Goal: Feedback & Contribution: Contribute content

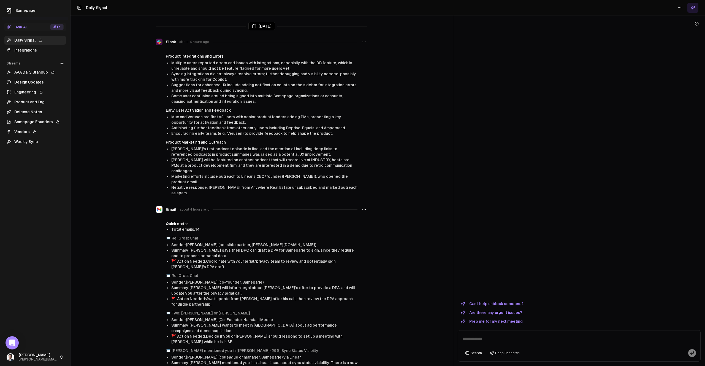
click at [45, 73] on link "AAA Daily Standup" at bounding box center [34, 72] width 61 height 9
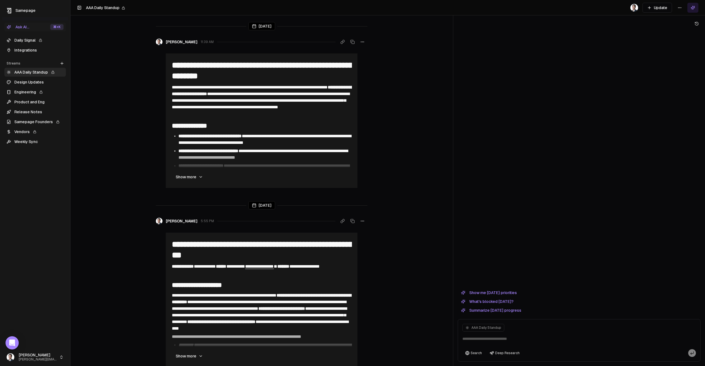
click at [47, 113] on link "Release Notes" at bounding box center [34, 111] width 61 height 9
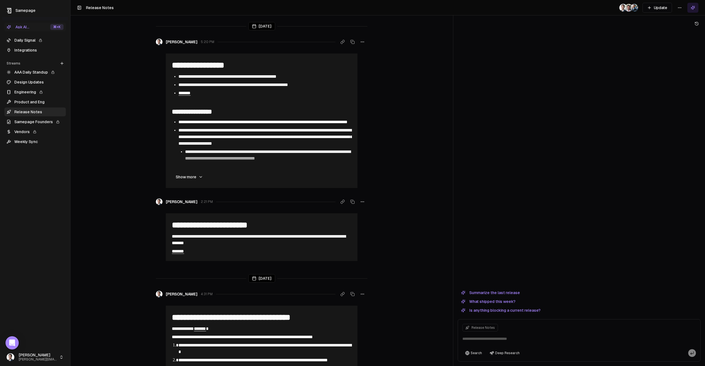
click at [37, 139] on link "Weekly Sync" at bounding box center [34, 141] width 61 height 9
click at [32, 141] on link "Weekly Sync" at bounding box center [34, 141] width 61 height 9
click at [31, 142] on link "Weekly Sync" at bounding box center [34, 141] width 61 height 9
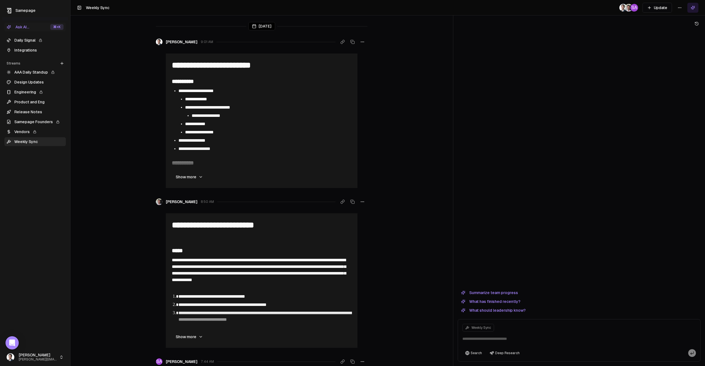
click at [538, 336] on textarea at bounding box center [579, 340] width 240 height 18
type textarea "**********"
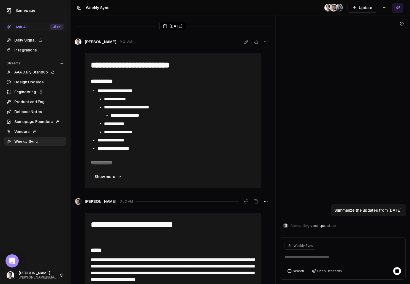
scroll to position [225, 0]
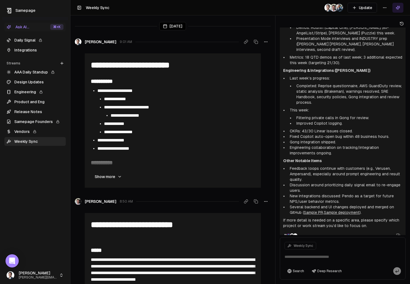
click at [30, 51] on link "Integrations" at bounding box center [34, 50] width 61 height 9
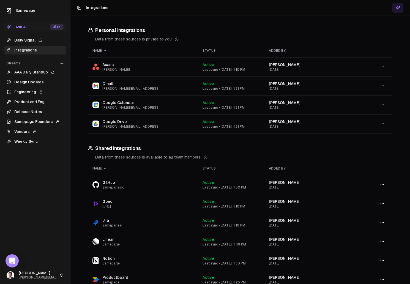
click at [35, 99] on link "Product and Eng" at bounding box center [34, 101] width 61 height 9
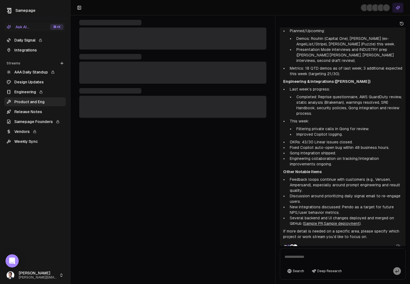
scroll to position [225, 0]
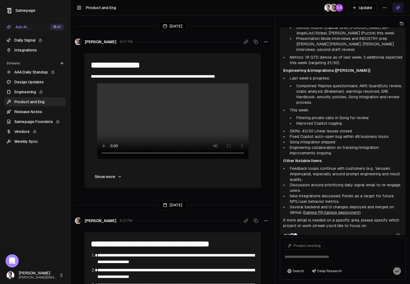
click at [35, 91] on link "Engineering" at bounding box center [34, 92] width 61 height 9
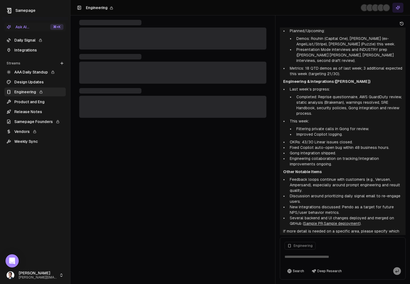
scroll to position [225, 0]
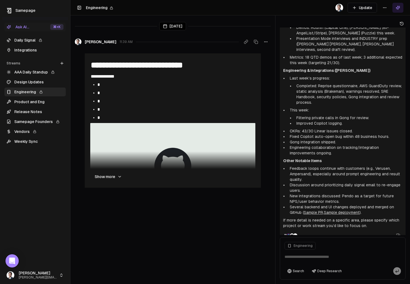
click at [29, 112] on link "Release Notes" at bounding box center [34, 111] width 61 height 9
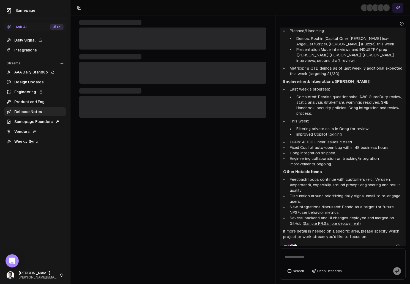
scroll to position [225, 0]
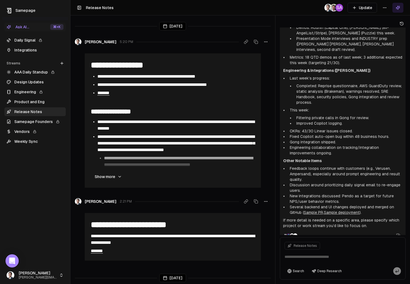
click at [363, 9] on button "Update" at bounding box center [362, 8] width 29 height 10
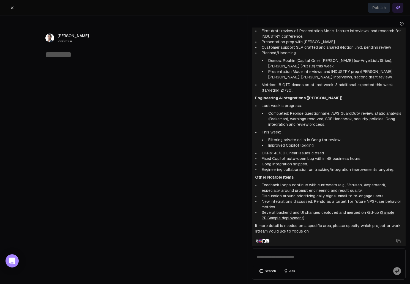
scroll to position [192, 0]
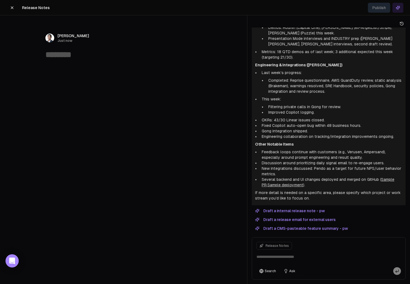
click at [86, 56] on textarea at bounding box center [123, 55] width 156 height 10
type textarea "**********"
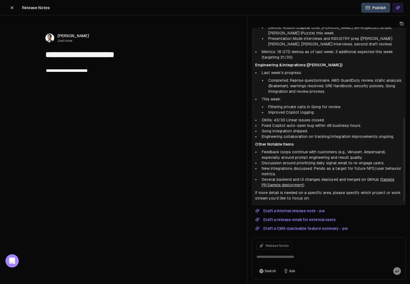
scroll to position [199, 0]
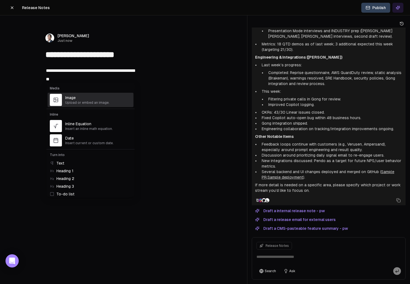
type input "****"
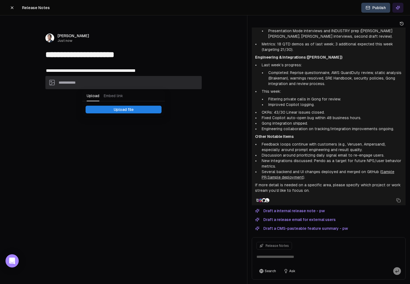
click at [137, 106] on button "Upload file" at bounding box center [124, 110] width 76 height 8
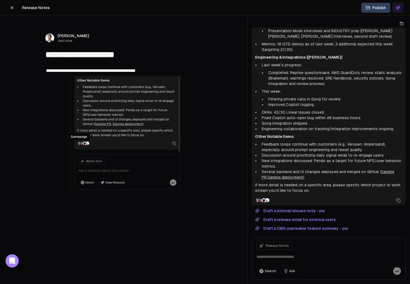
drag, startPoint x: 199, startPoint y: 152, endPoint x: 180, endPoint y: 155, distance: 19.6
click at [180, 155] on div at bounding box center [180, 134] width 4 height 116
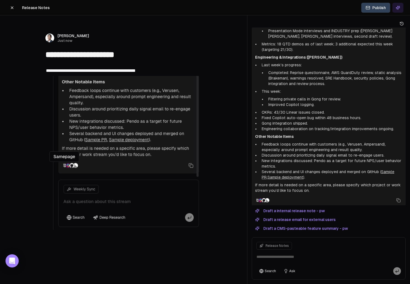
drag, startPoint x: 182, startPoint y: 189, endPoint x: 223, endPoint y: 209, distance: 45.7
click at [223, 209] on div "**********" at bounding box center [123, 190] width 211 height 256
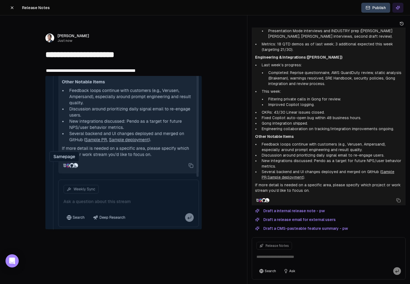
click at [219, 32] on div "**********" at bounding box center [123, 166] width 220 height 303
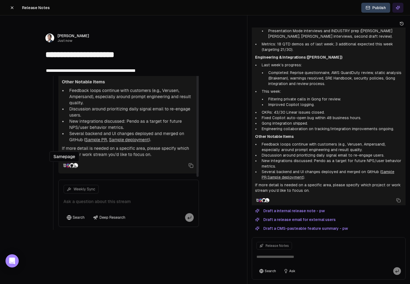
click at [197, 193] on img at bounding box center [123, 153] width 156 height 154
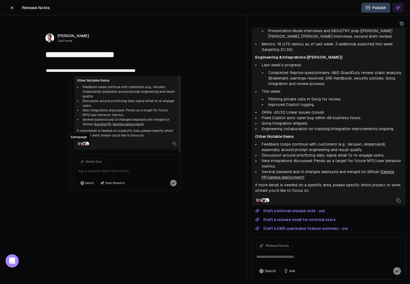
drag, startPoint x: 200, startPoint y: 228, endPoint x: 181, endPoint y: 213, distance: 24.1
click at [181, 213] on div "**********" at bounding box center [123, 171] width 211 height 219
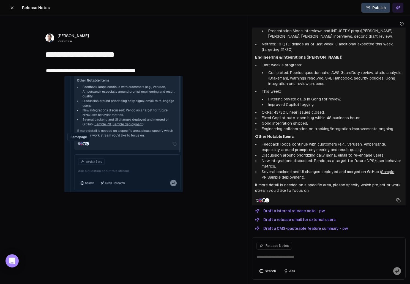
click at [369, 10] on button "Publish" at bounding box center [375, 8] width 29 height 10
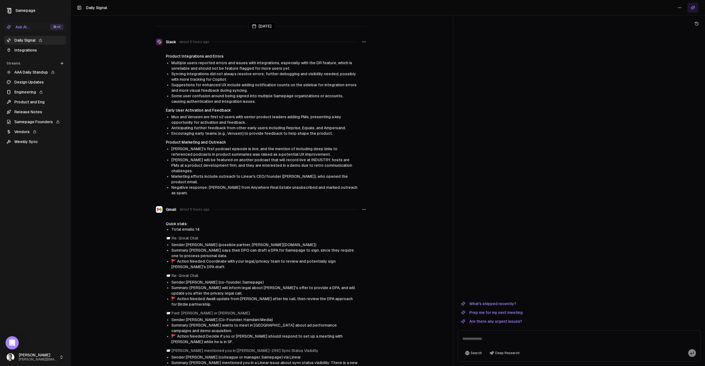
click at [50, 351] on html "Samepage Ask AI... ⌘ +K Daily Signal Integrations Streams Create Stream AAA Dai…" at bounding box center [352, 183] width 705 height 366
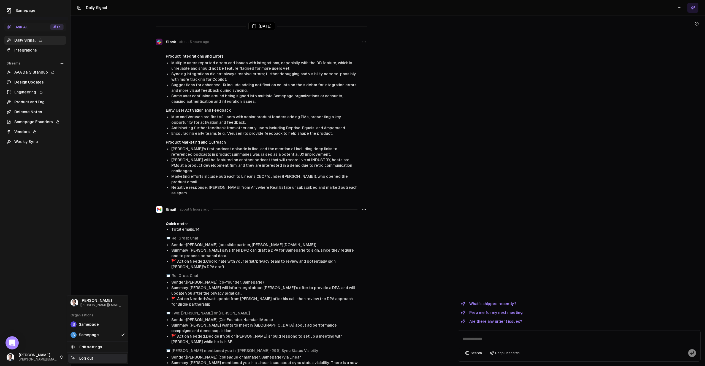
click at [85, 357] on div "Log out" at bounding box center [97, 357] width 59 height 9
